Goal: Task Accomplishment & Management: Manage account settings

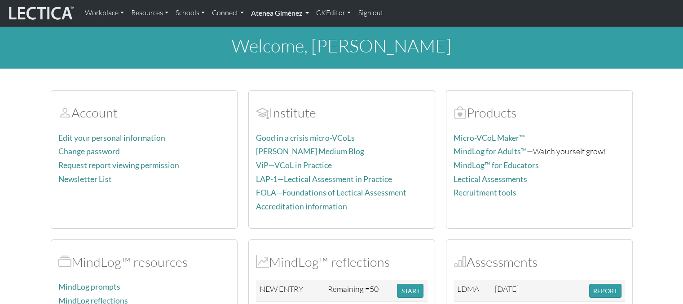
click at [281, 18] on link "Atenea Giménez" at bounding box center [279, 13] width 65 height 19
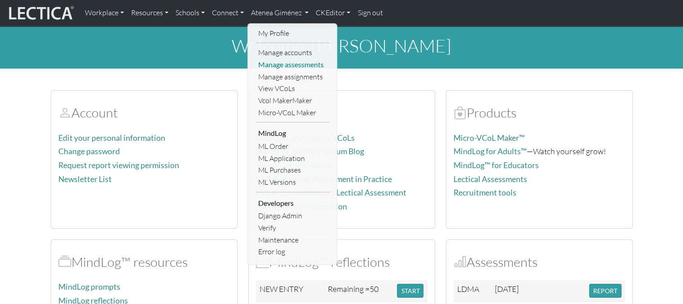
click at [278, 62] on link "Manage assessments" at bounding box center [293, 65] width 74 height 12
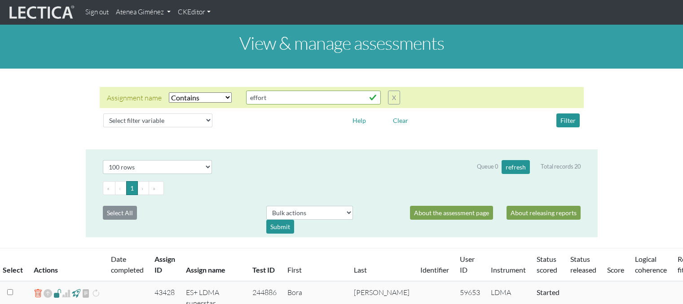
select select "icontains"
select select "100"
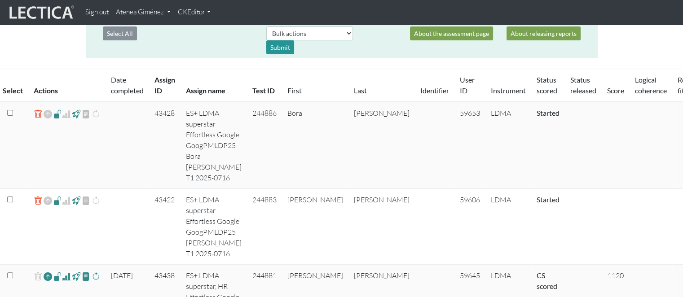
scroll to position [224, 0]
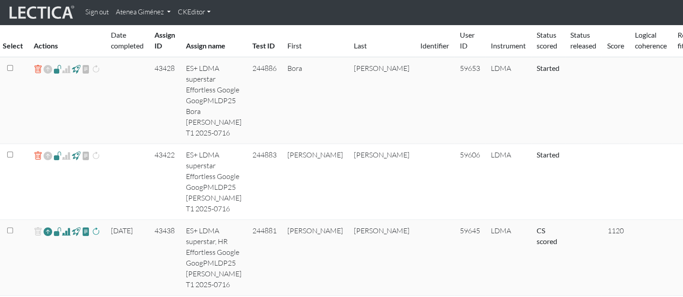
click at [162, 15] on link "Atenea Giménez" at bounding box center [143, 13] width 62 height 18
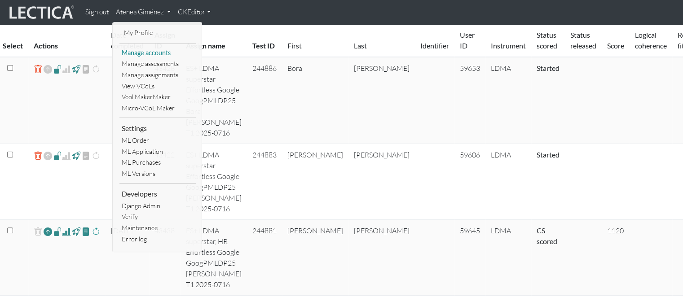
click at [161, 54] on link "Manage accounts" at bounding box center [157, 53] width 76 height 11
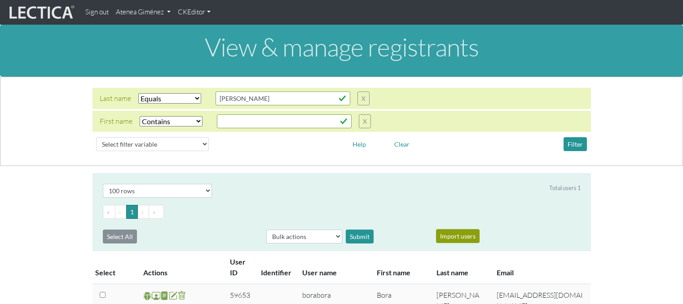
select select "iexact"
select select "icontains"
select select "100"
drag, startPoint x: 277, startPoint y: 96, endPoint x: 150, endPoint y: 96, distance: 126.1
click at [150, 96] on div "Last name Select filter Equals Does not equal Contains Does not contain Starts …" at bounding box center [235, 99] width 270 height 14
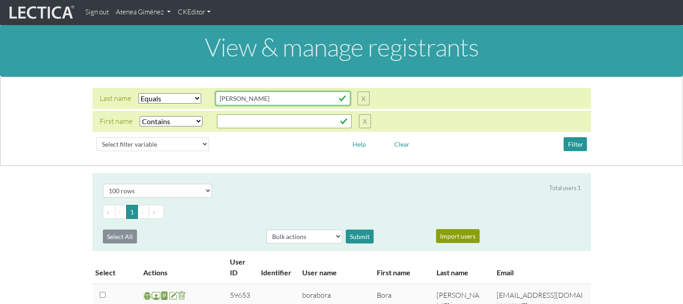
type input "[PERSON_NAME]"
click at [580, 150] on button "Filter" at bounding box center [574, 144] width 23 height 14
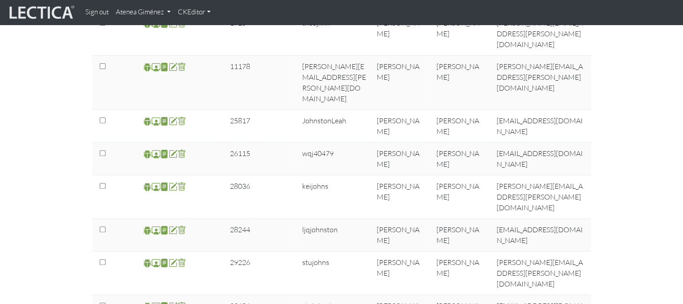
scroll to position [359, 0]
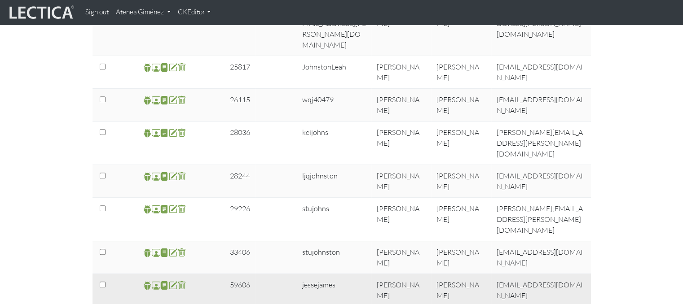
click at [157, 281] on span at bounding box center [156, 286] width 9 height 10
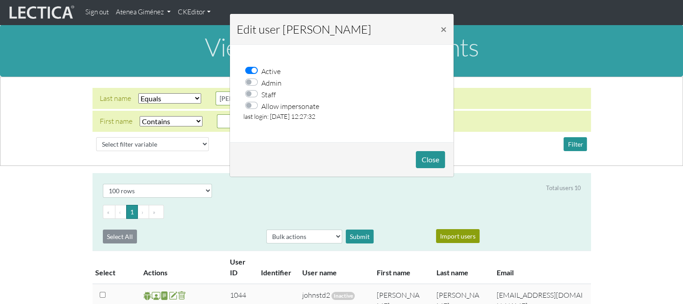
click at [255, 110] on div "Allow impersonate" at bounding box center [284, 106] width 69 height 12
click at [261, 107] on label "Allow impersonate" at bounding box center [290, 106] width 58 height 12
click at [252, 107] on input "Allow impersonate" at bounding box center [253, 104] width 7 height 9
checkbox input "true"
click at [440, 159] on button "Close" at bounding box center [430, 159] width 29 height 17
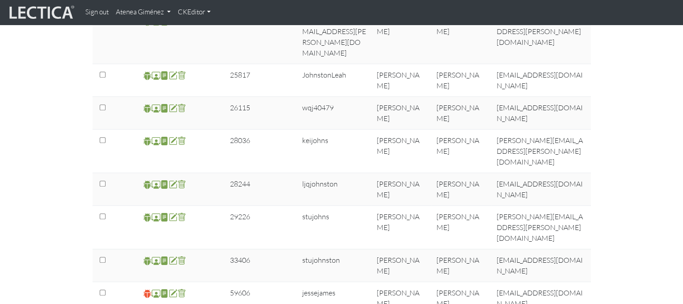
scroll to position [404, 0]
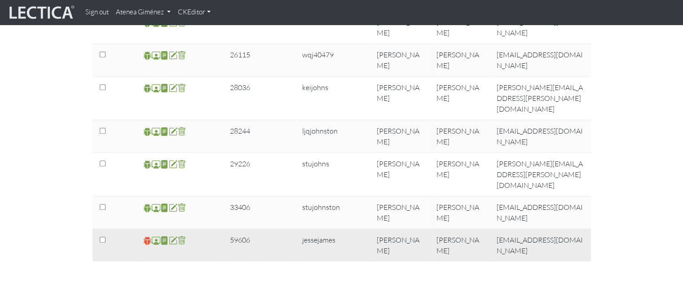
click at [144, 236] on span at bounding box center [147, 241] width 9 height 10
